Goal: Book appointment/travel/reservation

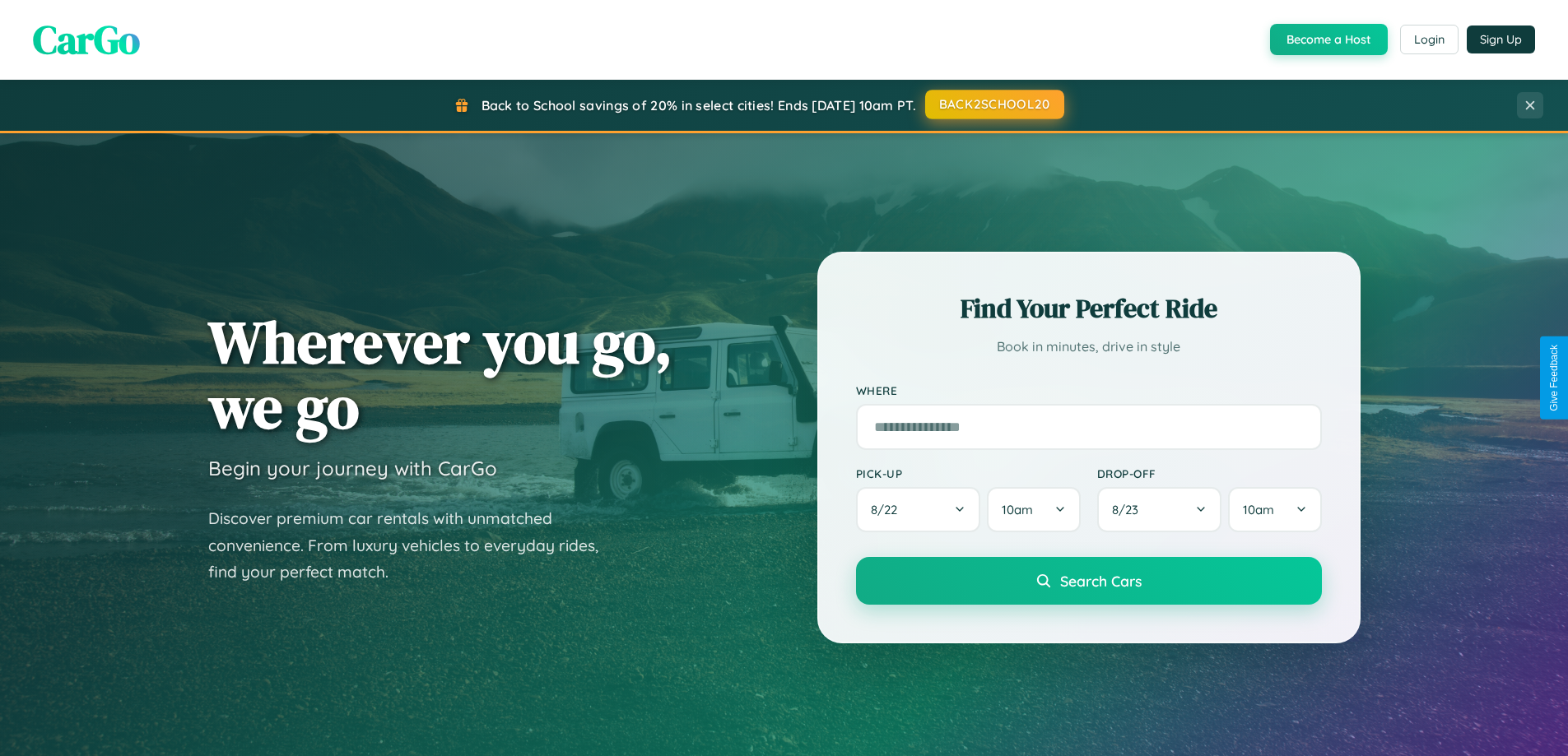
click at [994, 105] on button "BACK2SCHOOL20" at bounding box center [994, 104] width 139 height 30
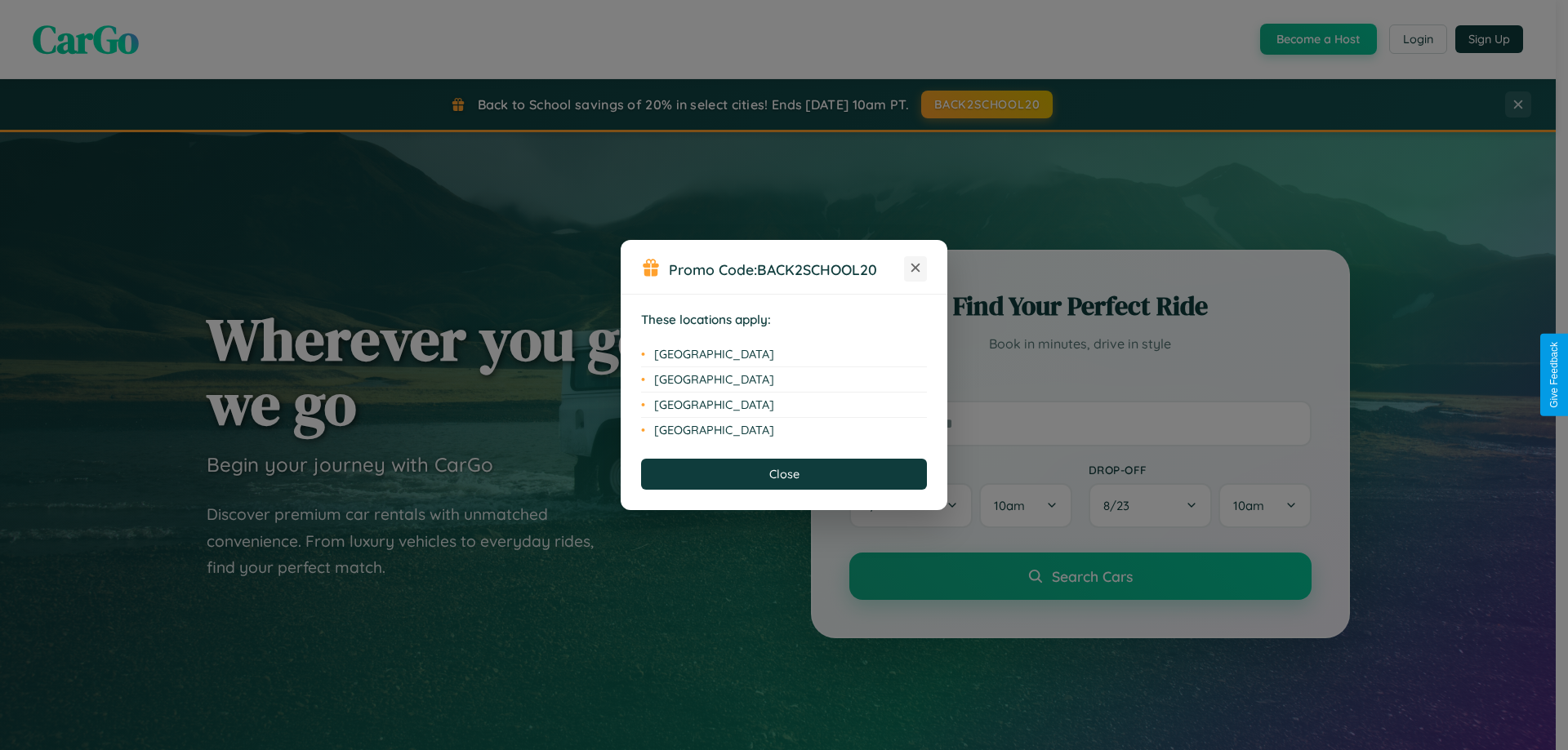
click at [915, 269] on icon at bounding box center [916, 268] width 9 height 9
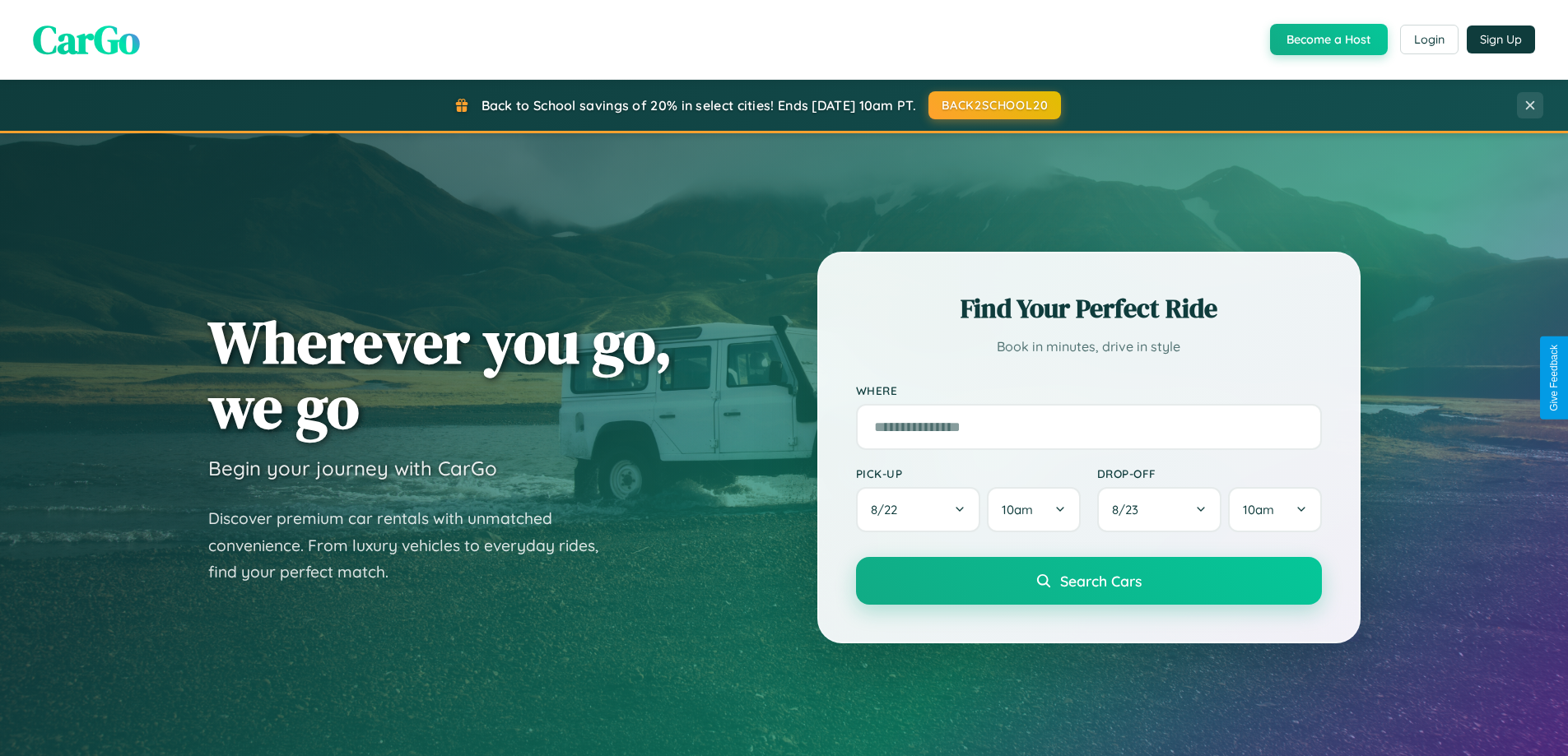
scroll to position [1132, 0]
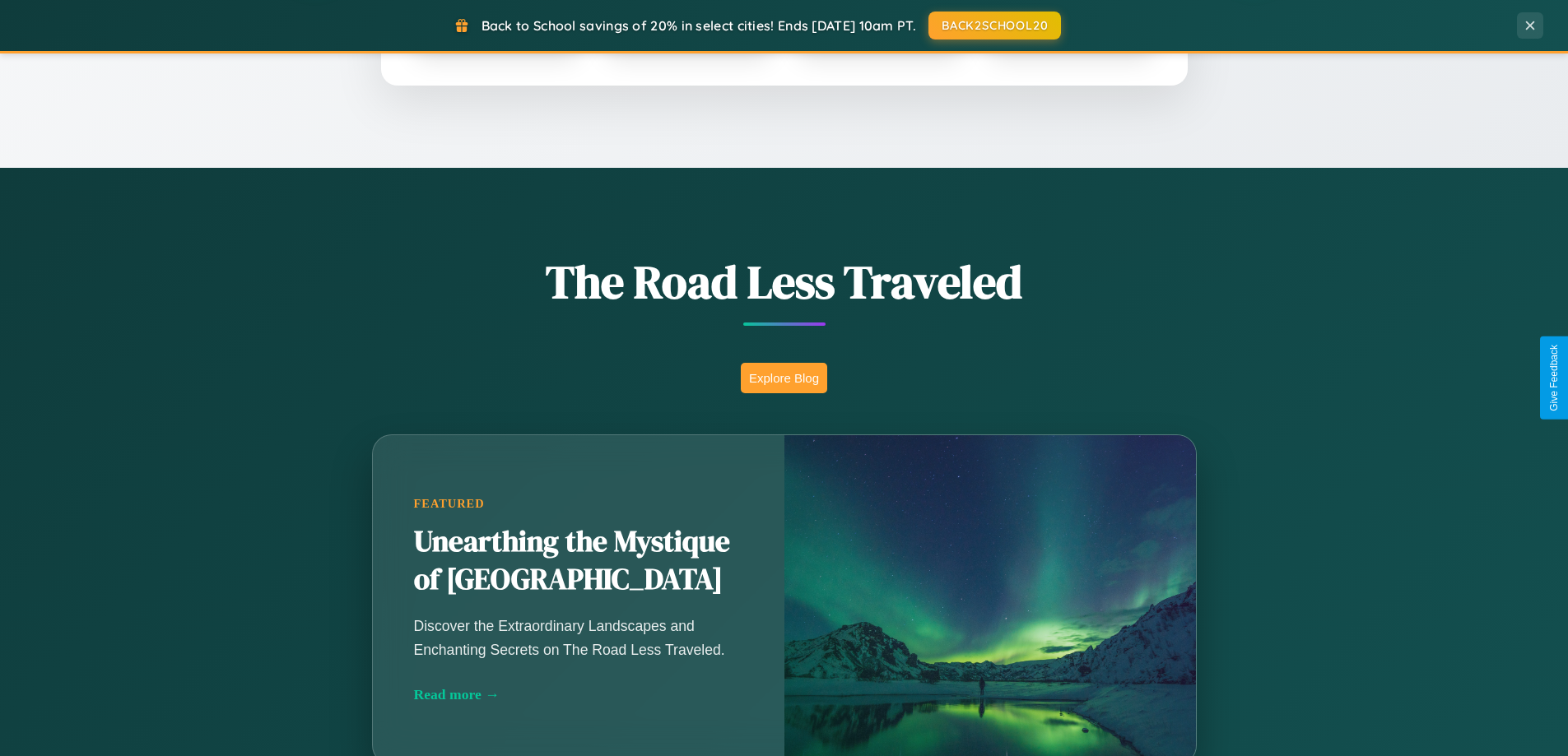
click at [784, 378] on button "Explore Blog" at bounding box center [784, 378] width 86 height 31
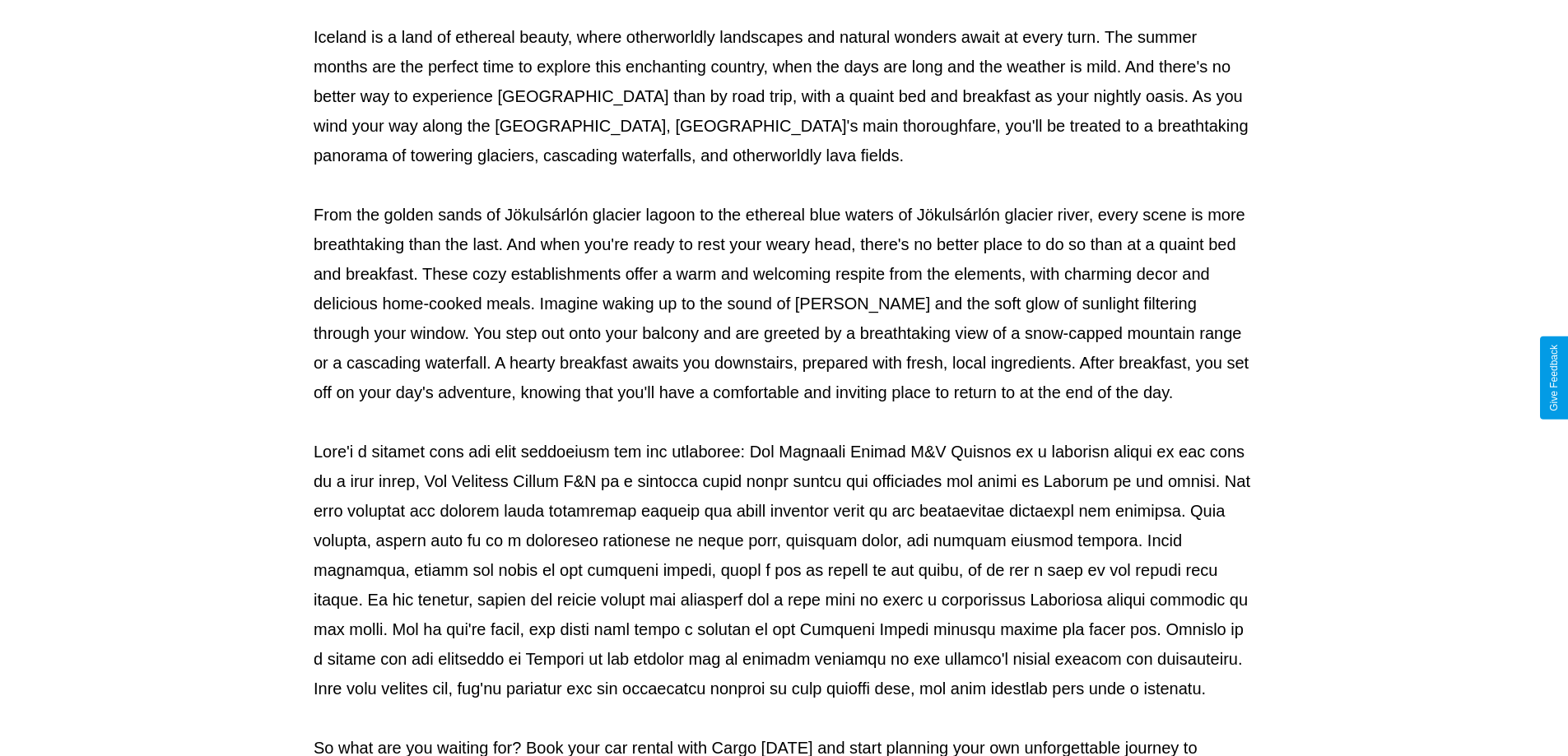
scroll to position [532, 0]
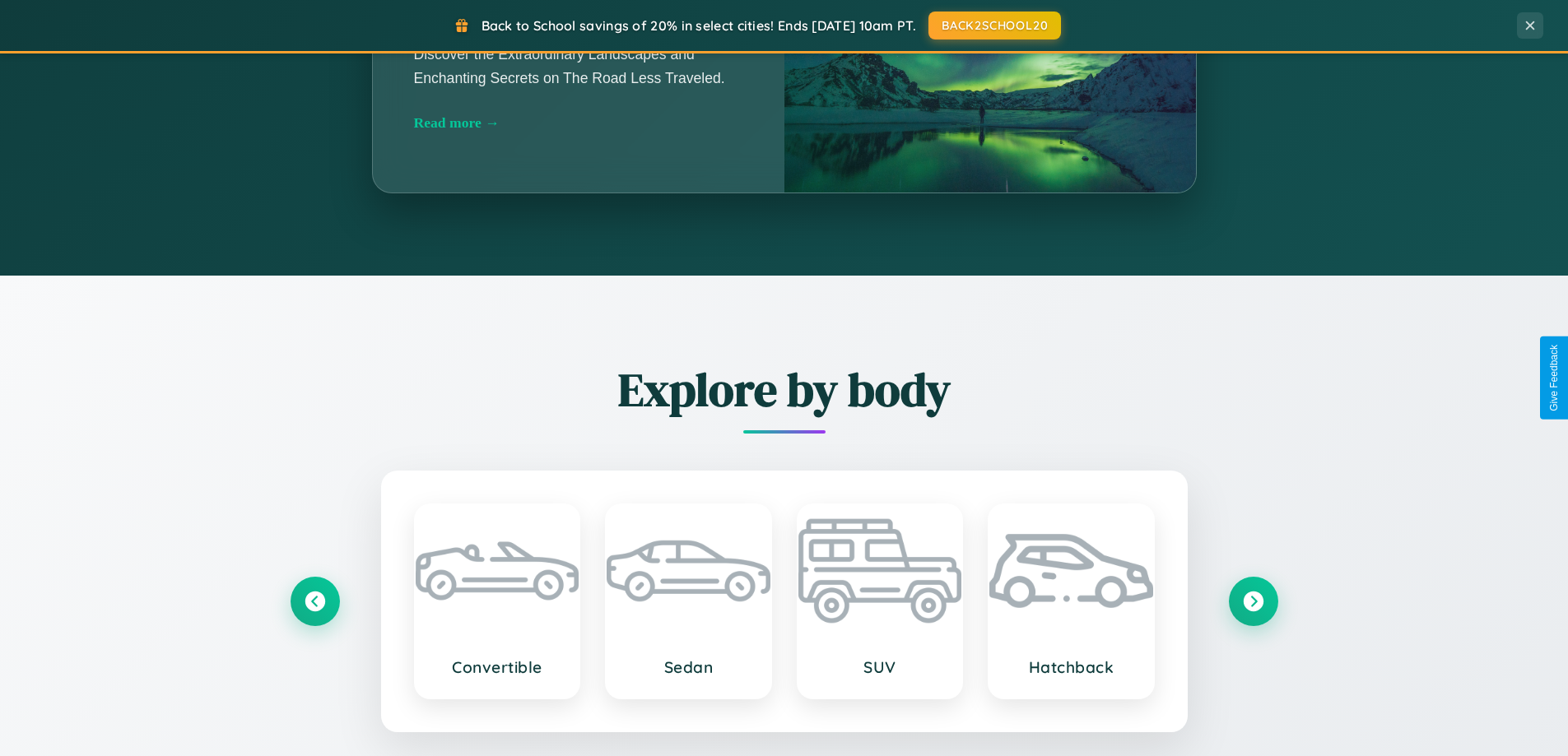
scroll to position [2643, 0]
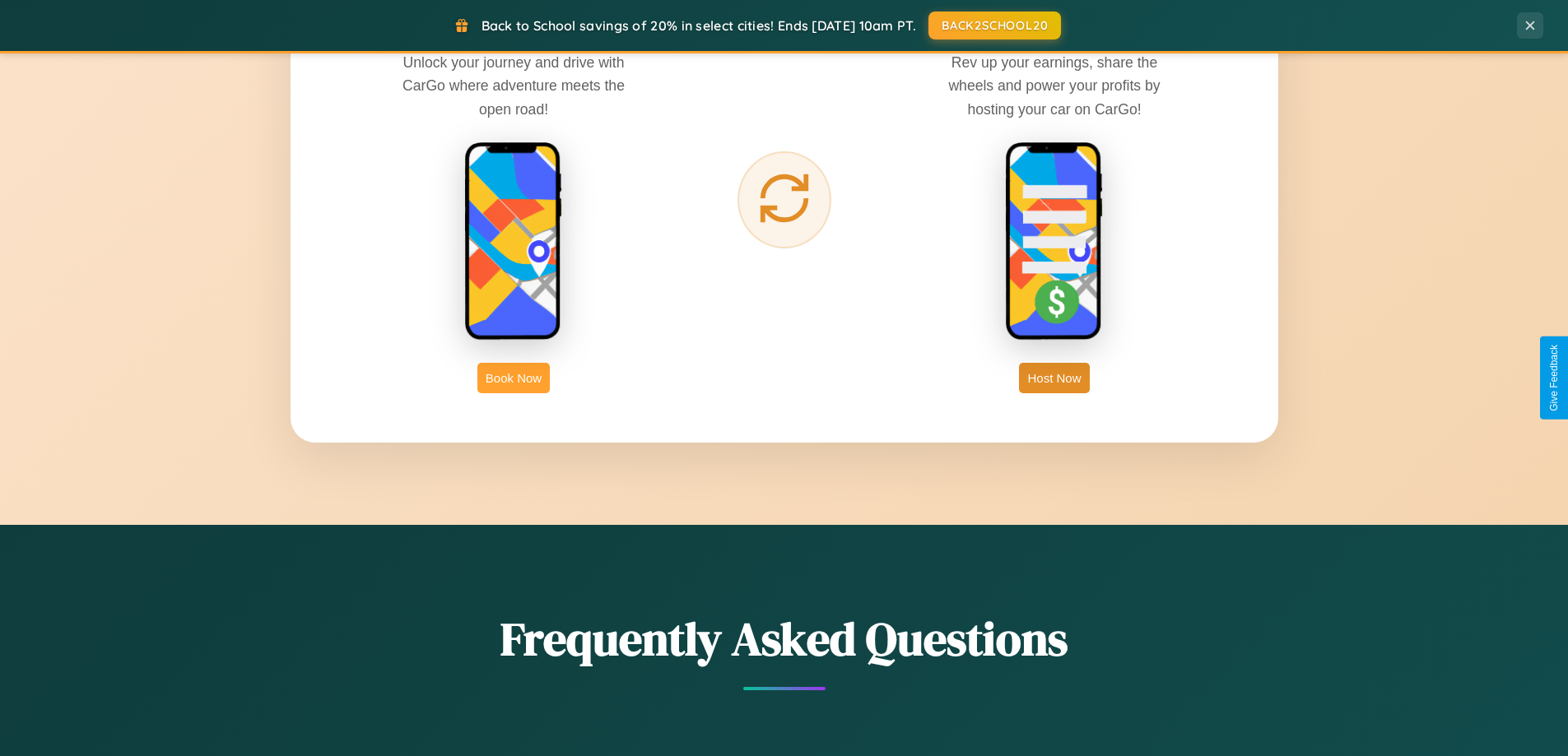
click at [514, 378] on button "Book Now" at bounding box center [514, 378] width 72 height 31
